Goal: Transaction & Acquisition: Download file/media

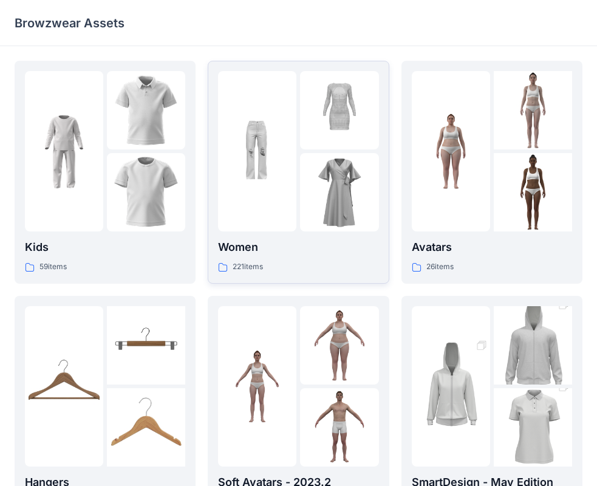
click at [254, 156] on img at bounding box center [257, 151] width 78 height 78
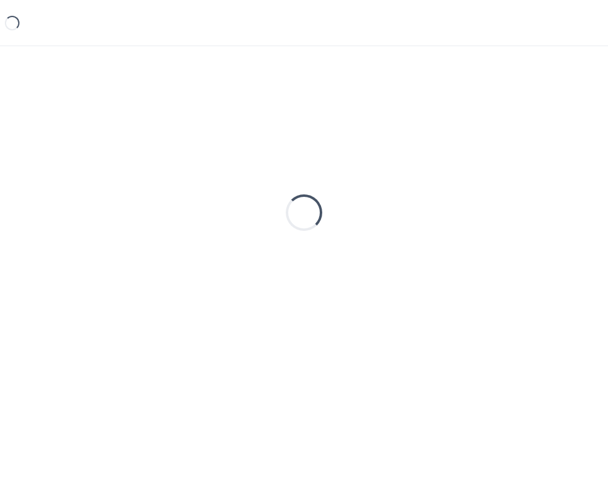
click at [254, 156] on div "Loading..." at bounding box center [304, 213] width 578 height 304
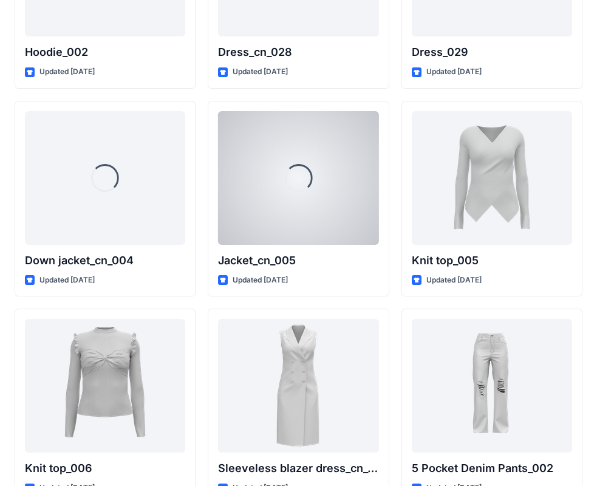
scroll to position [7946, 0]
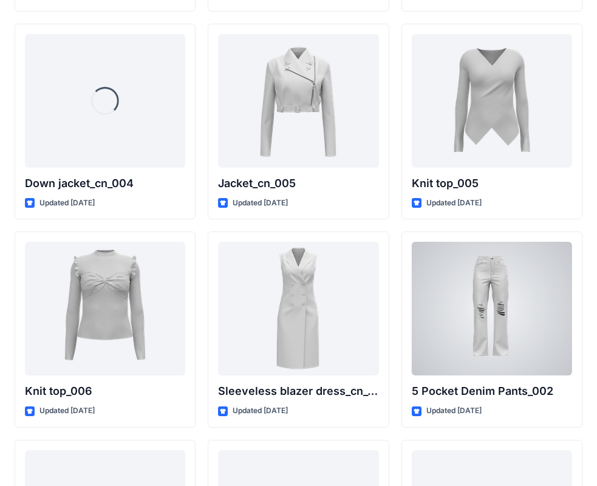
click at [510, 336] on div at bounding box center [492, 309] width 160 height 134
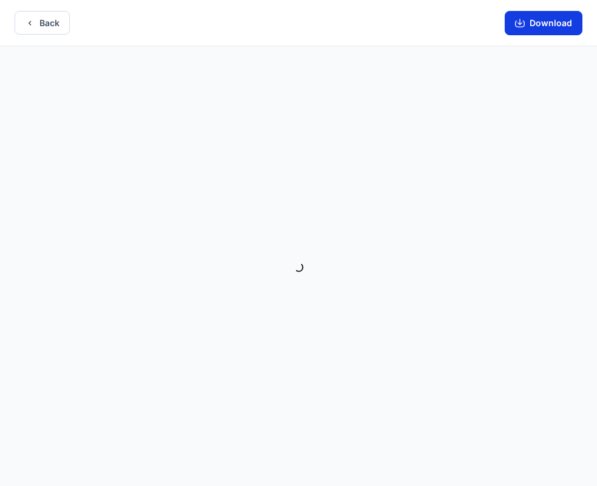
click at [547, 26] on button "Download" at bounding box center [544, 23] width 78 height 24
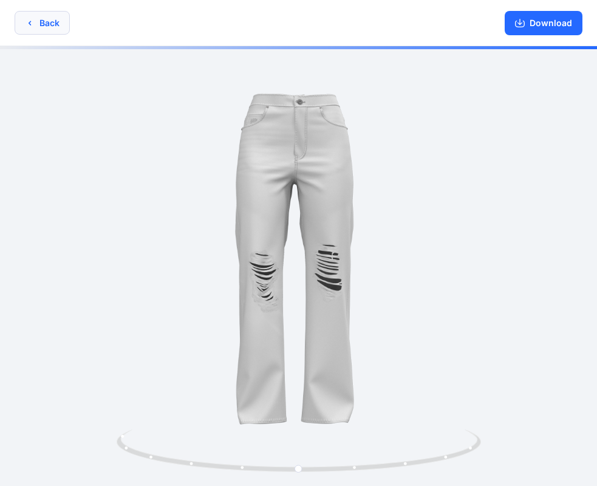
click at [41, 22] on button "Back" at bounding box center [42, 23] width 55 height 24
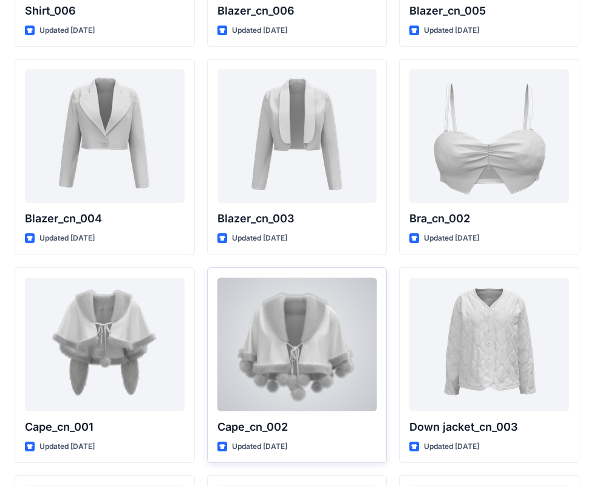
scroll to position [7274, 0]
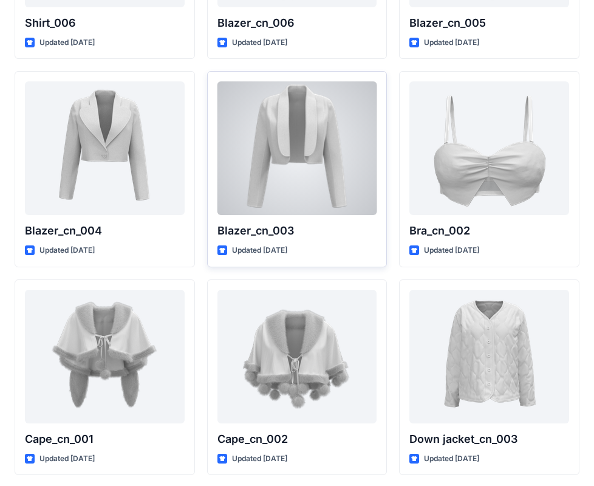
click at [348, 166] on div at bounding box center [298, 148] width 160 height 134
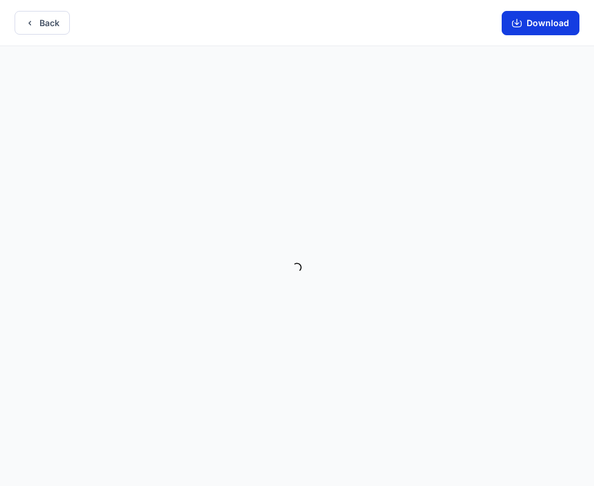
click at [529, 19] on button "Download" at bounding box center [541, 23] width 78 height 24
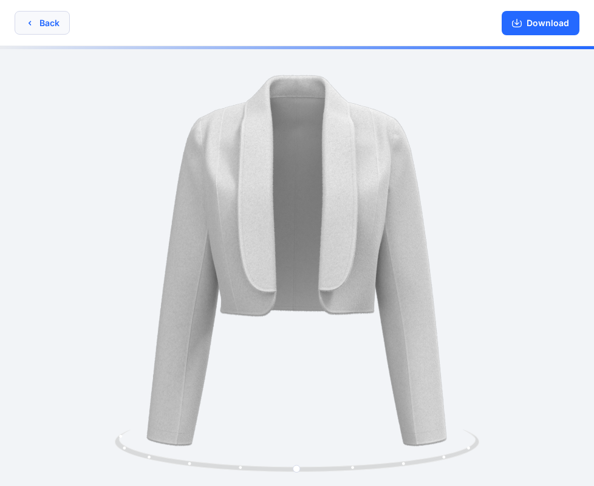
click at [21, 15] on button "Back" at bounding box center [42, 23] width 55 height 24
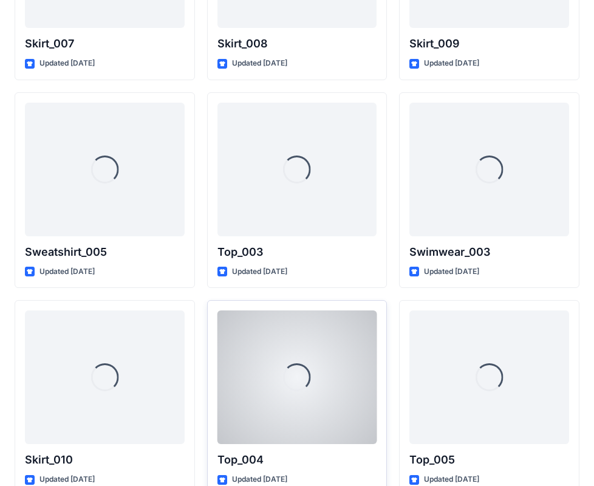
scroll to position [5998, 0]
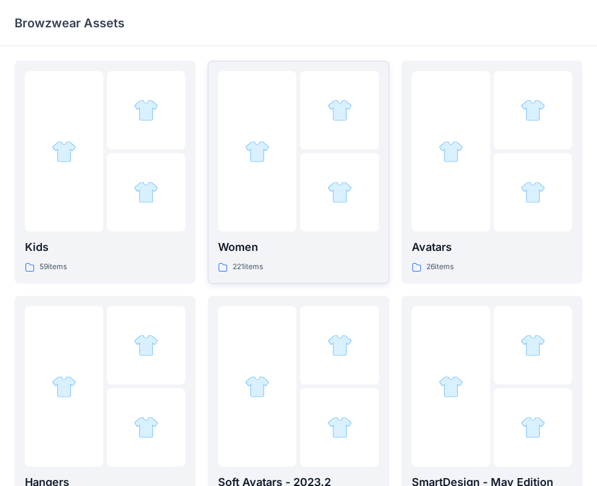
click at [317, 158] on div at bounding box center [339, 192] width 78 height 78
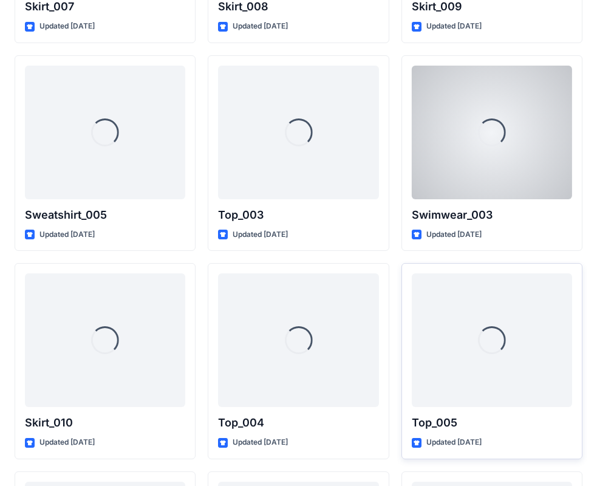
scroll to position [6038, 0]
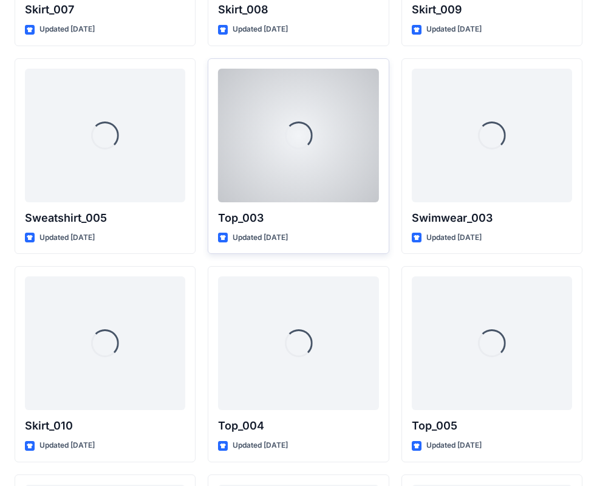
click at [367, 177] on div "Loading..." at bounding box center [298, 136] width 160 height 134
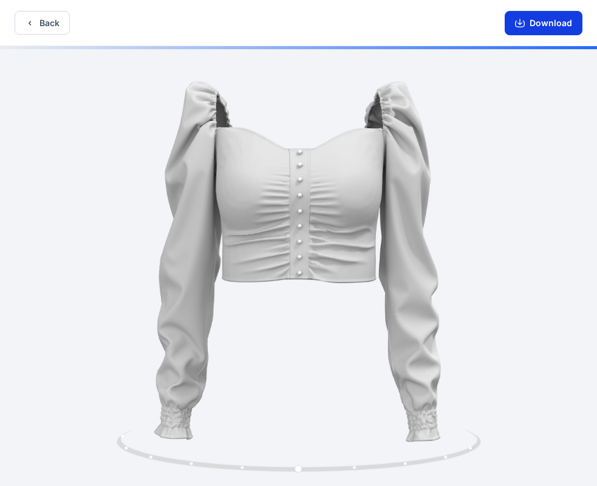
click at [523, 27] on icon "button" at bounding box center [520, 24] width 10 height 7
